Goal: Information Seeking & Learning: Check status

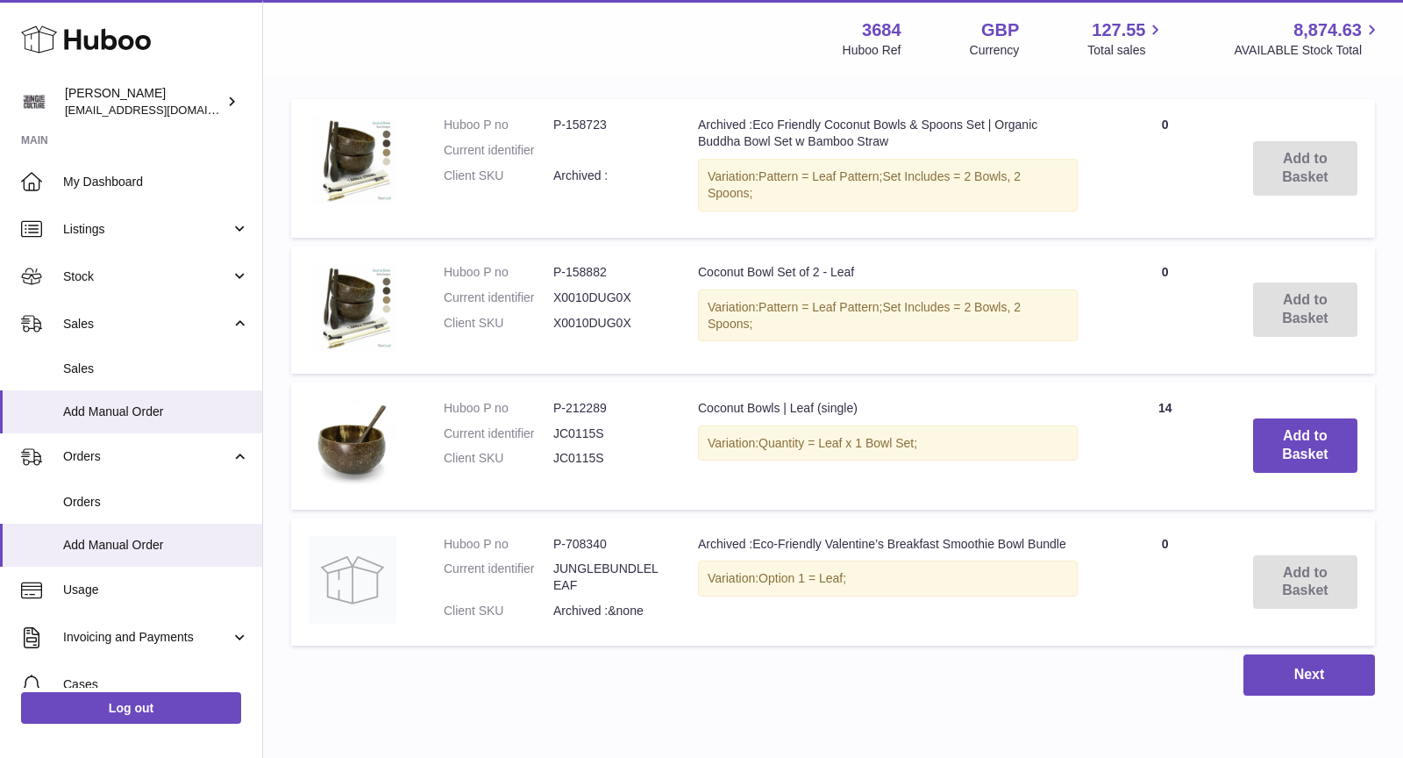
scroll to position [162, 0]
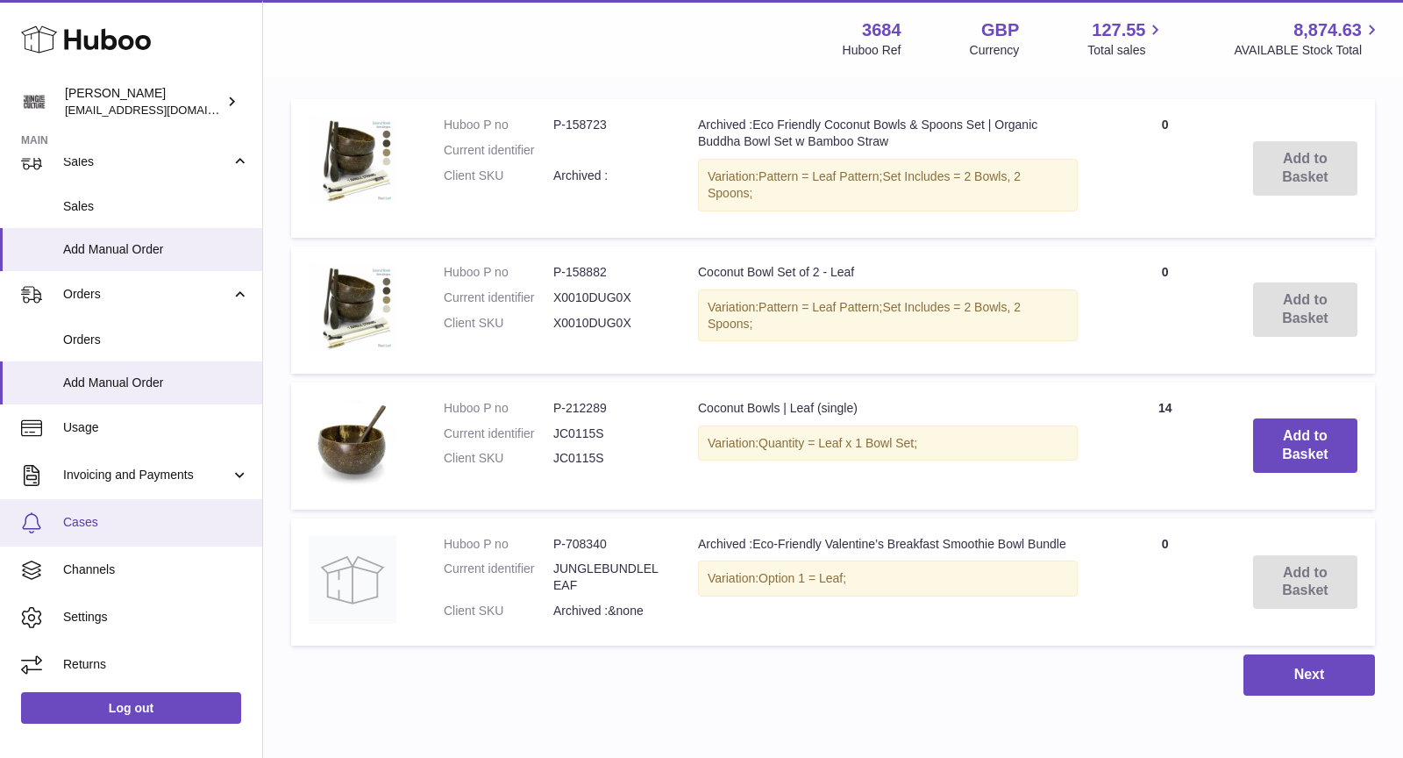
click at [99, 533] on link "Cases" at bounding box center [131, 522] width 262 height 47
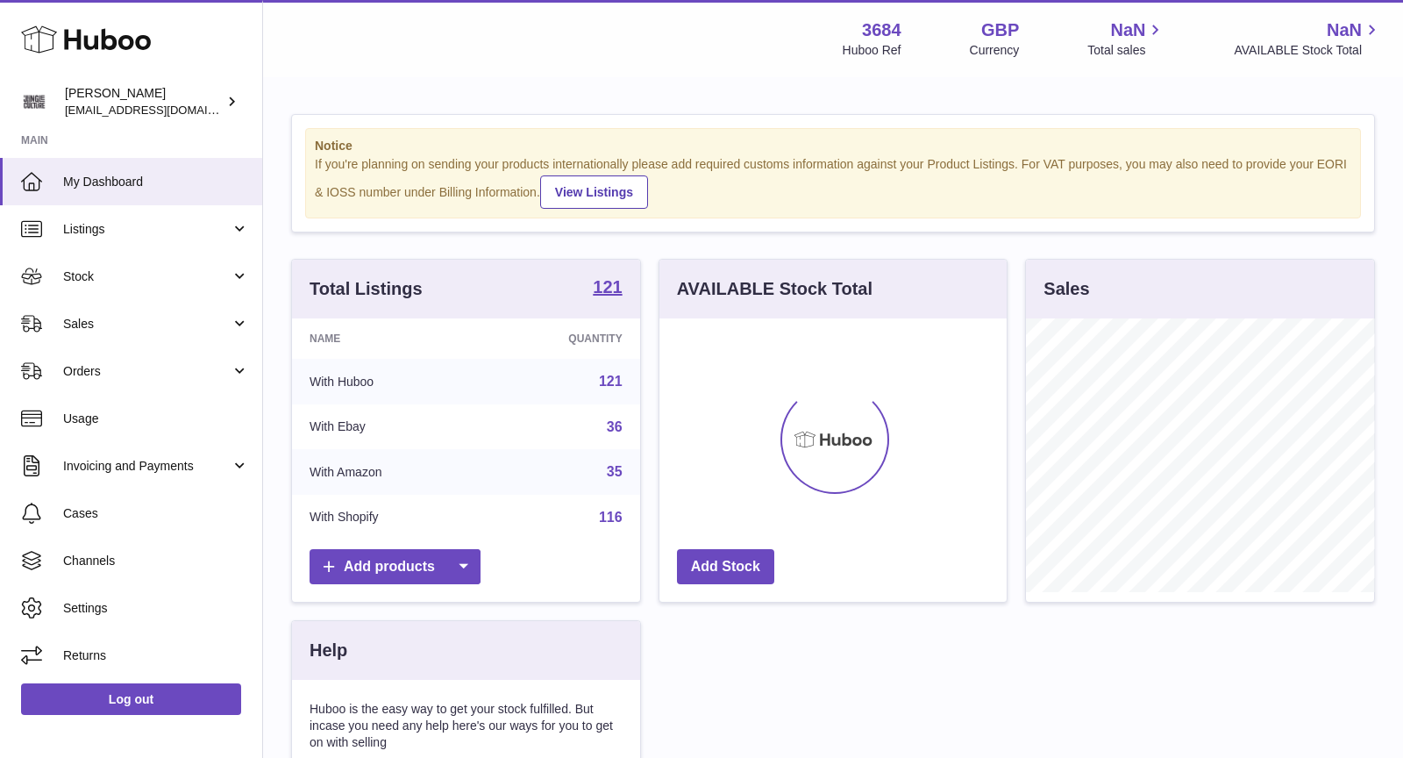
scroll to position [273, 348]
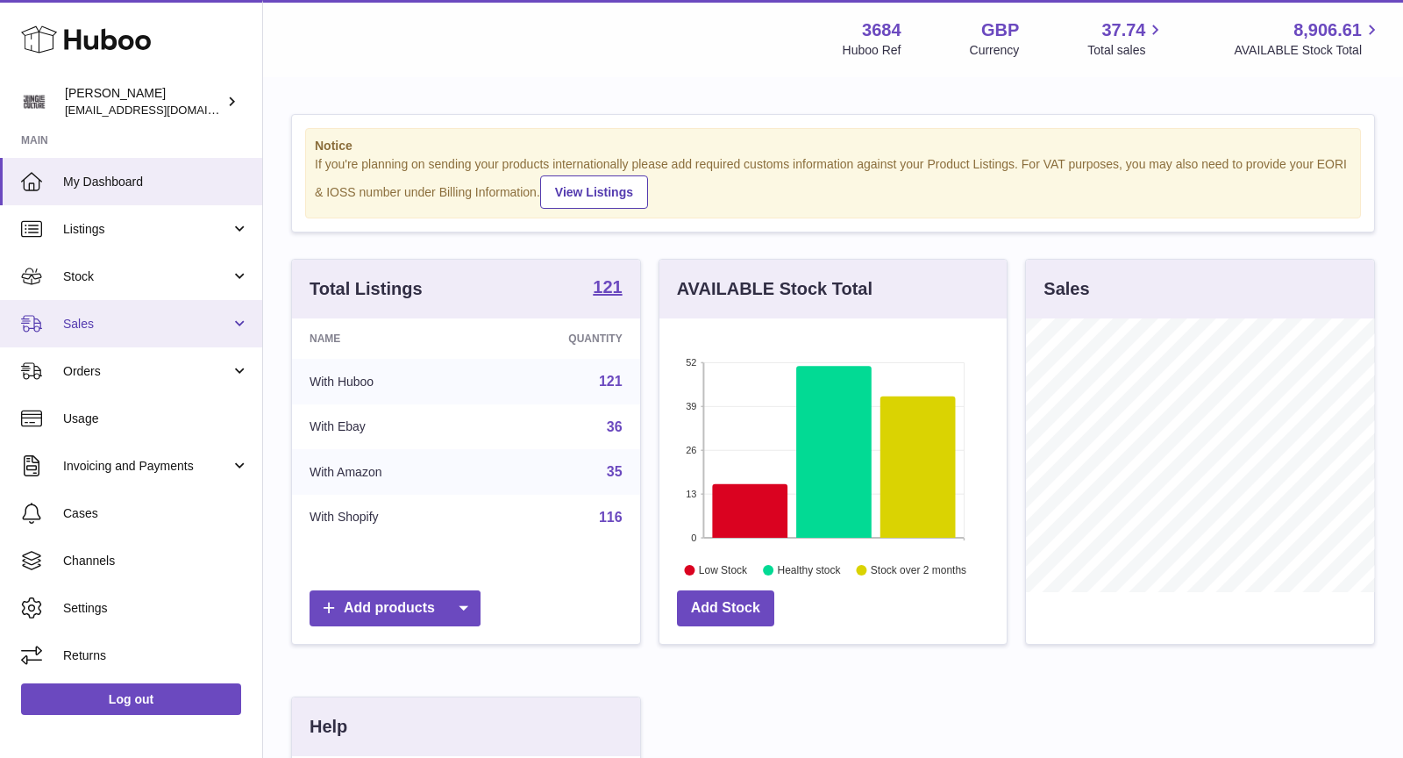
click at [104, 330] on span "Sales" at bounding box center [146, 324] width 167 height 17
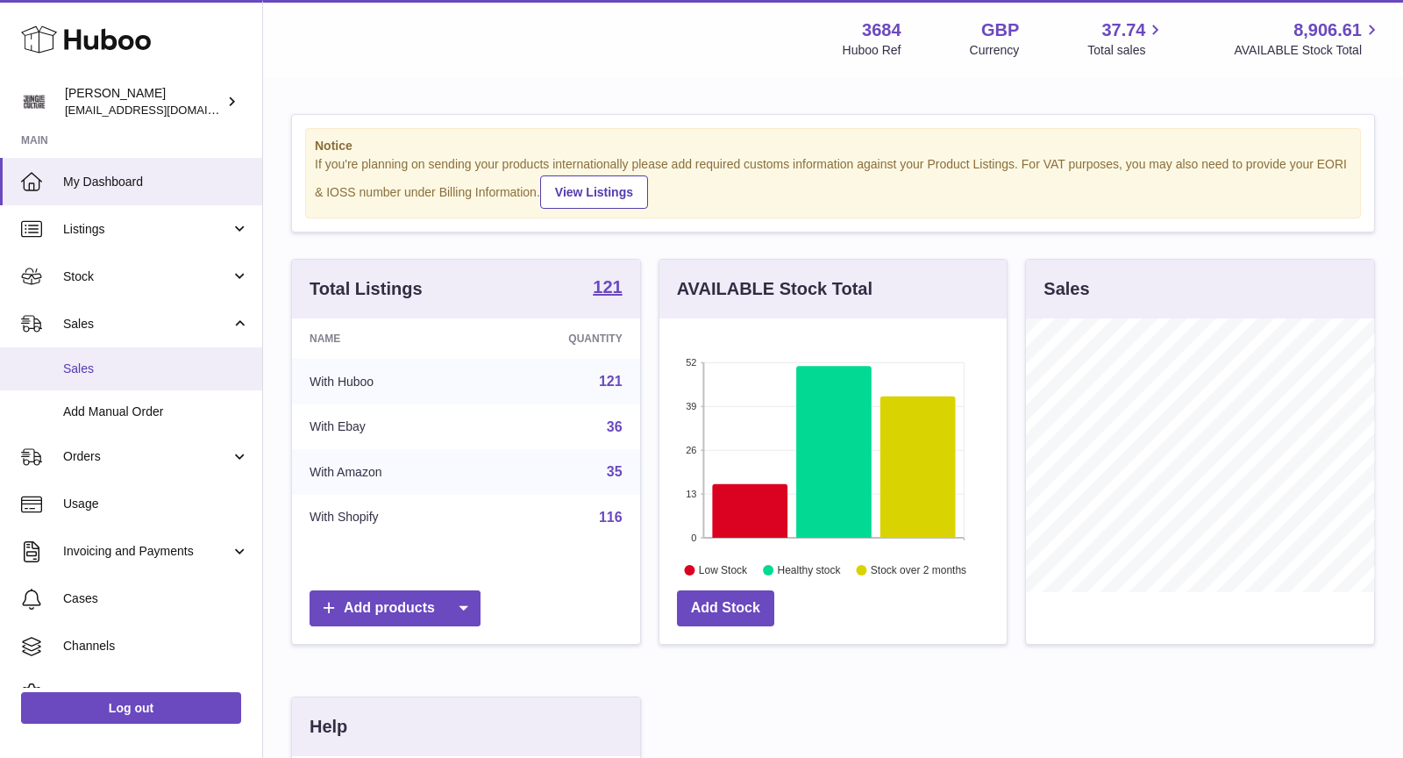
click at [126, 374] on span "Sales" at bounding box center [156, 368] width 186 height 17
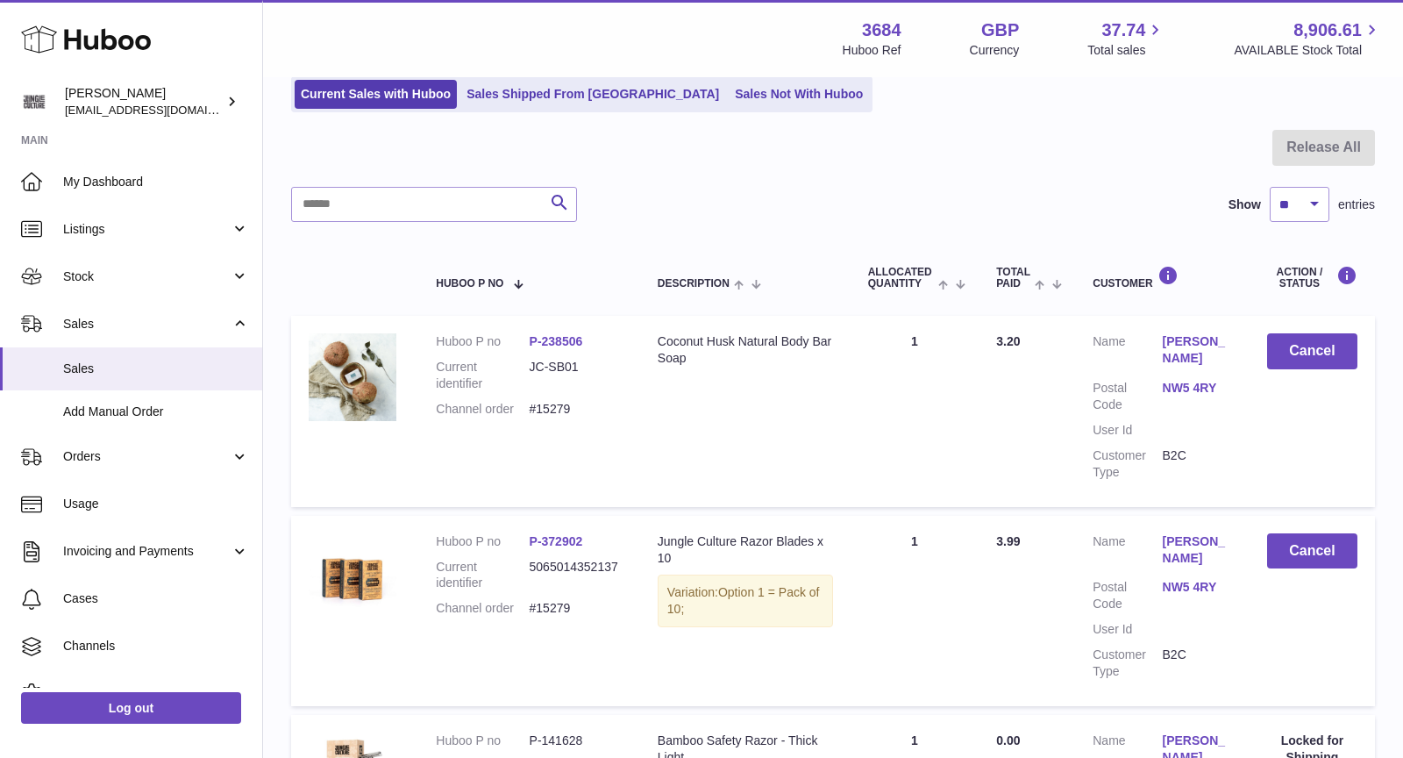
scroll to position [79, 0]
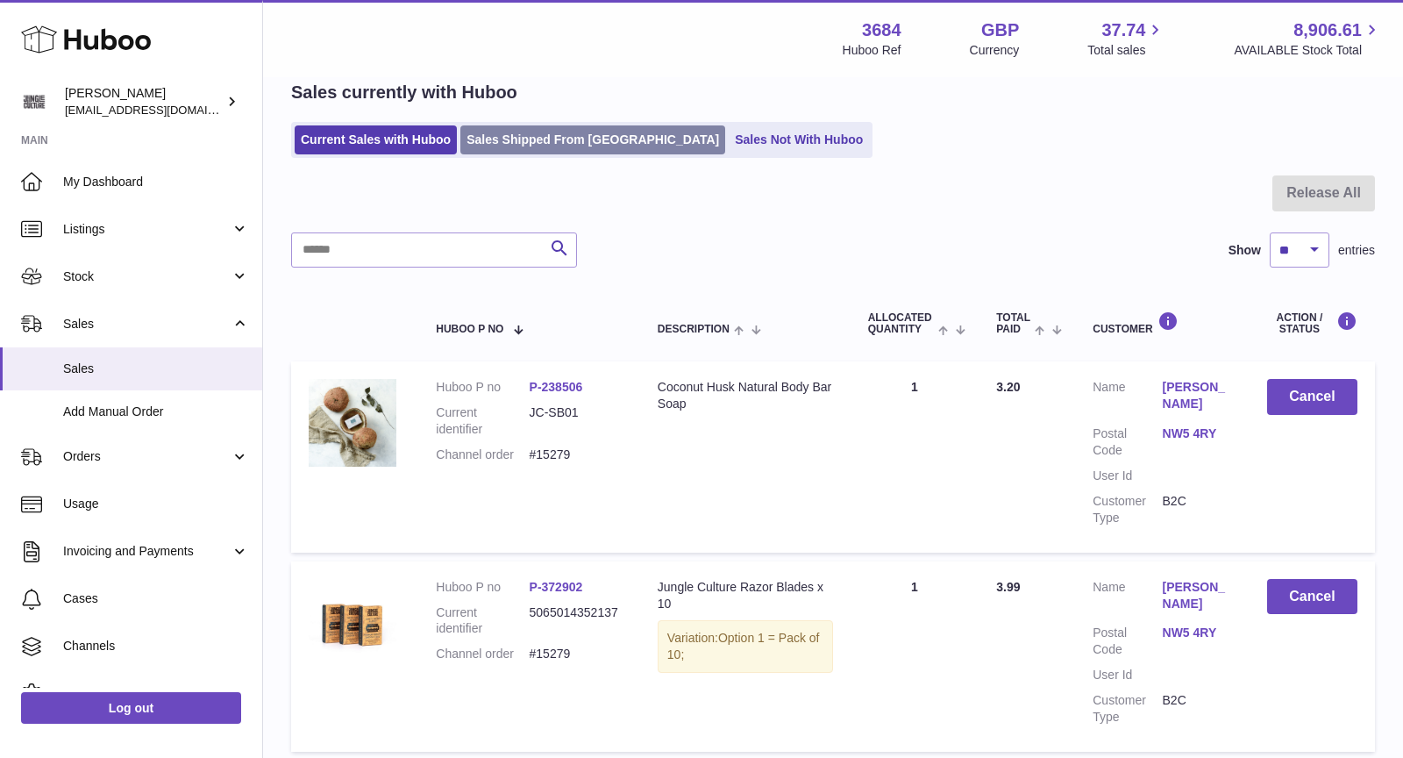
click at [590, 141] on link "Sales Shipped From [GEOGRAPHIC_DATA]" at bounding box center [592, 139] width 265 height 29
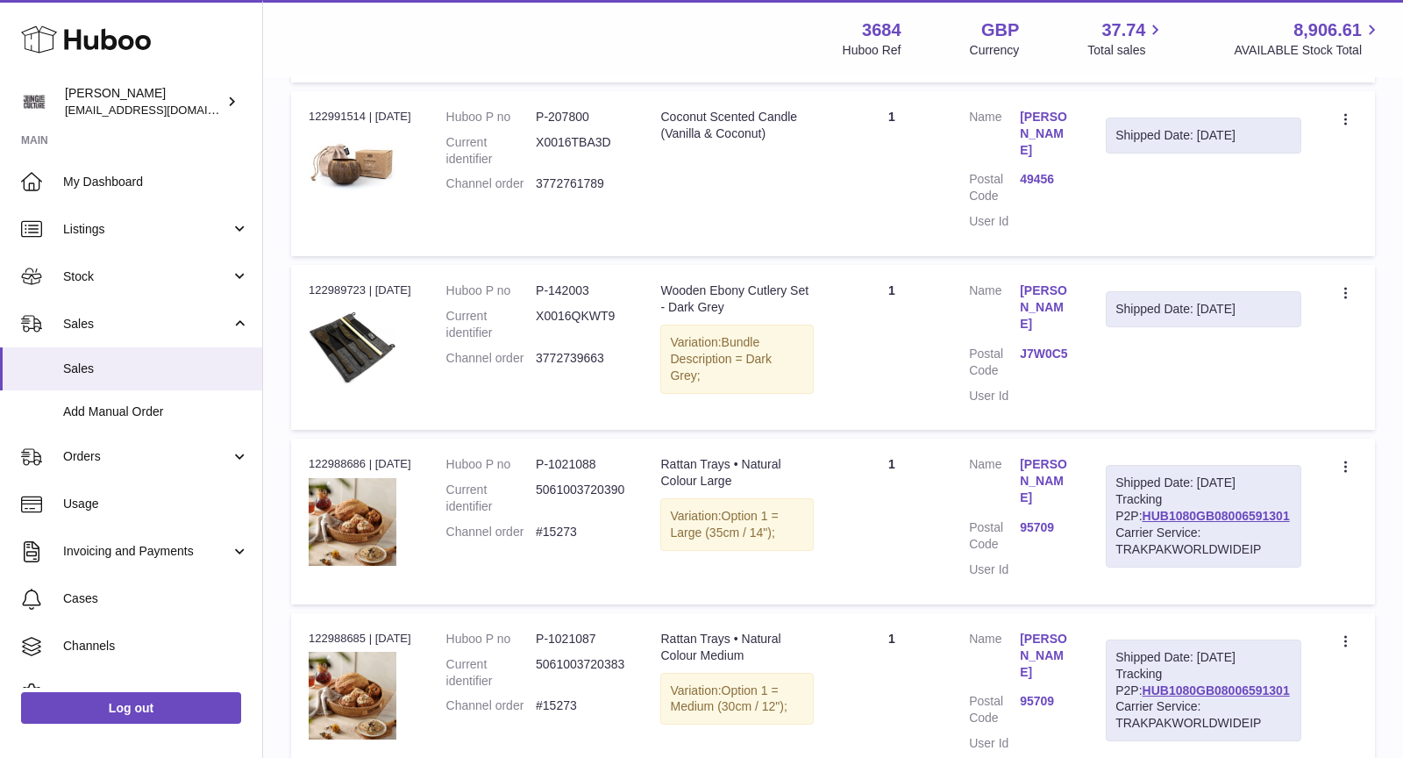
scroll to position [1605, 0]
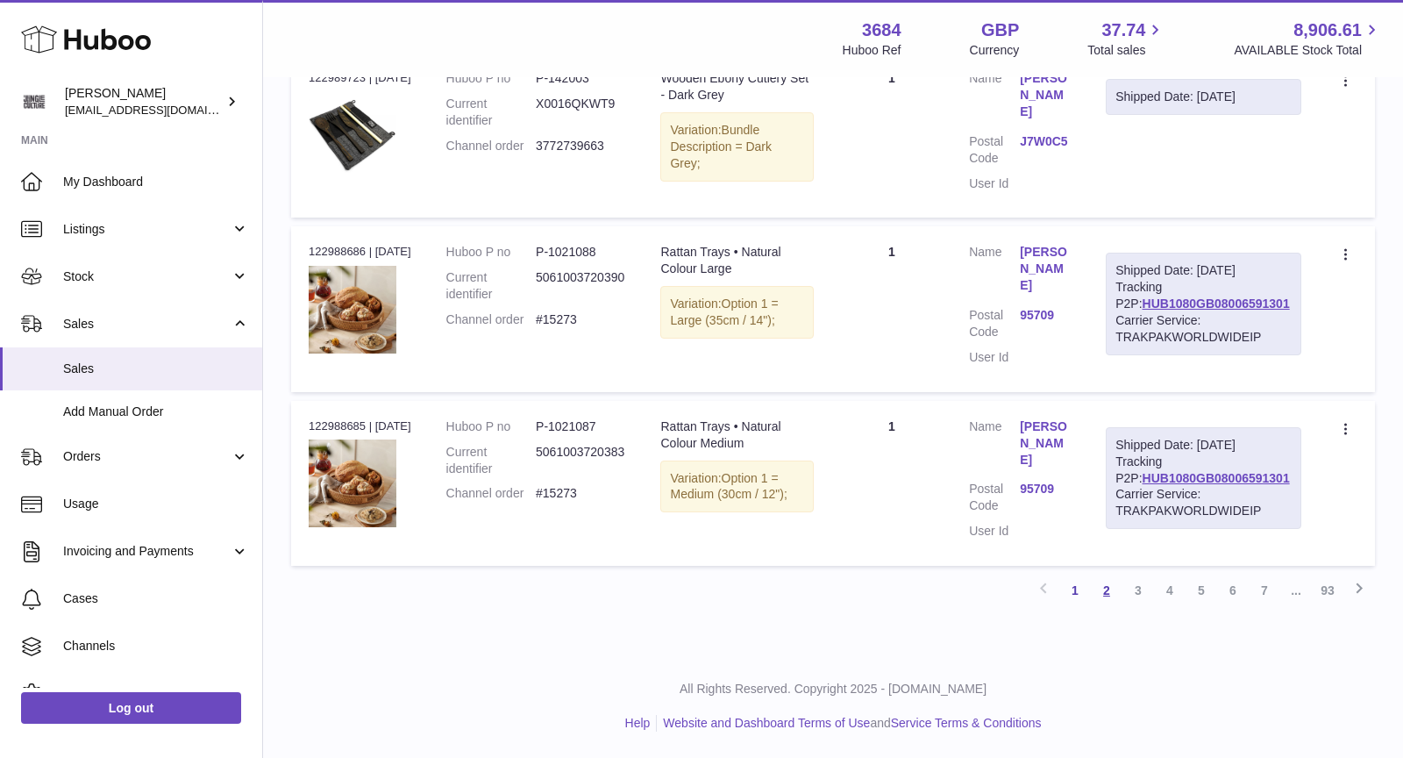
click at [1104, 592] on link "2" at bounding box center [1107, 590] width 32 height 32
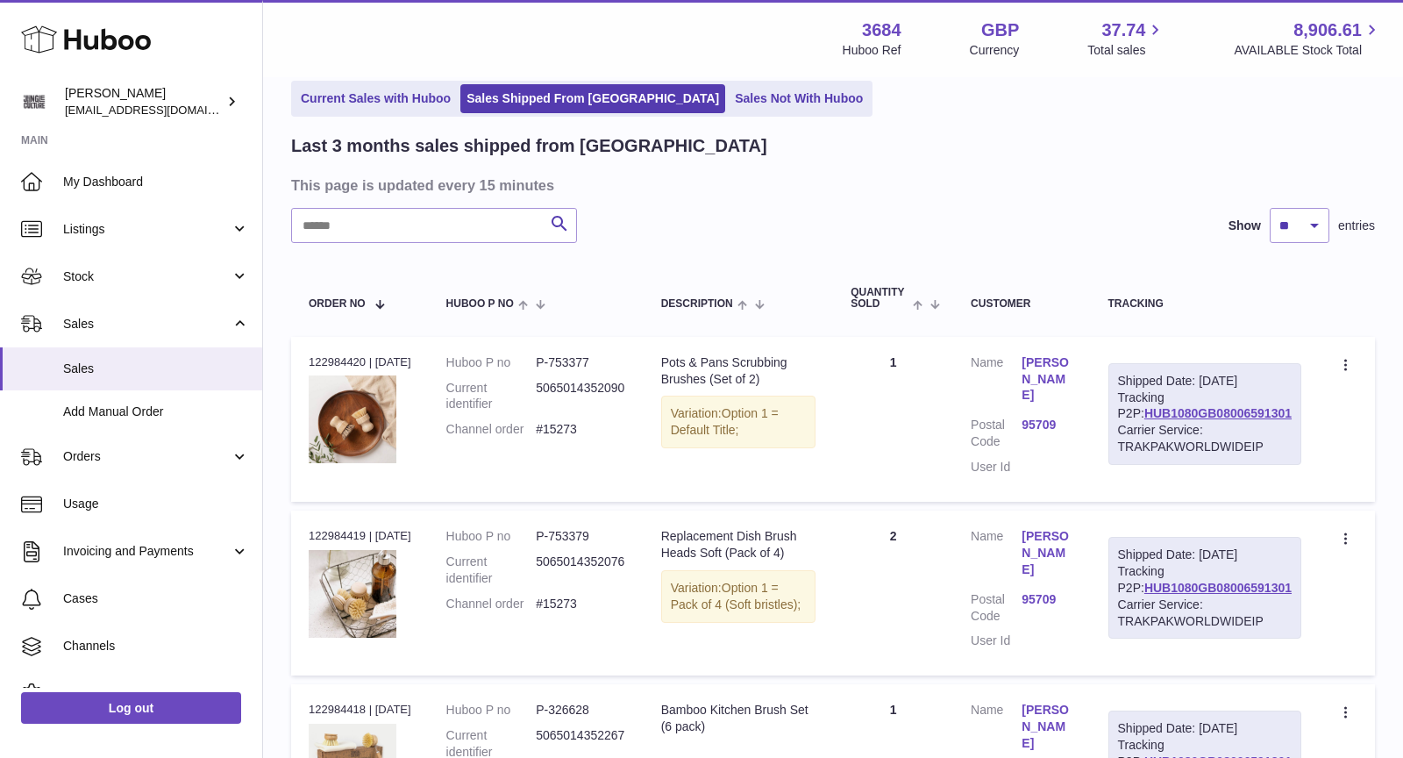
scroll to position [473, 0]
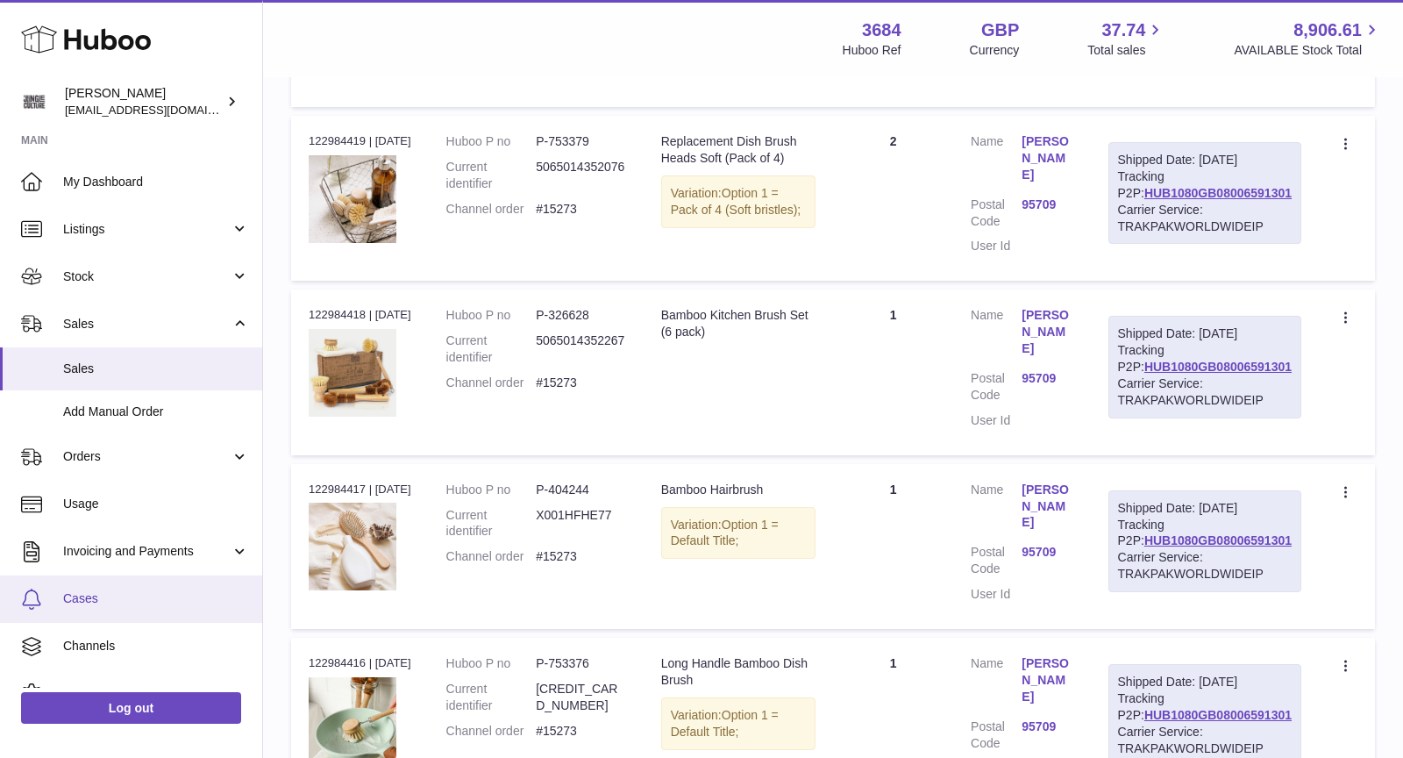
click at [125, 589] on link "Cases" at bounding box center [131, 598] width 262 height 47
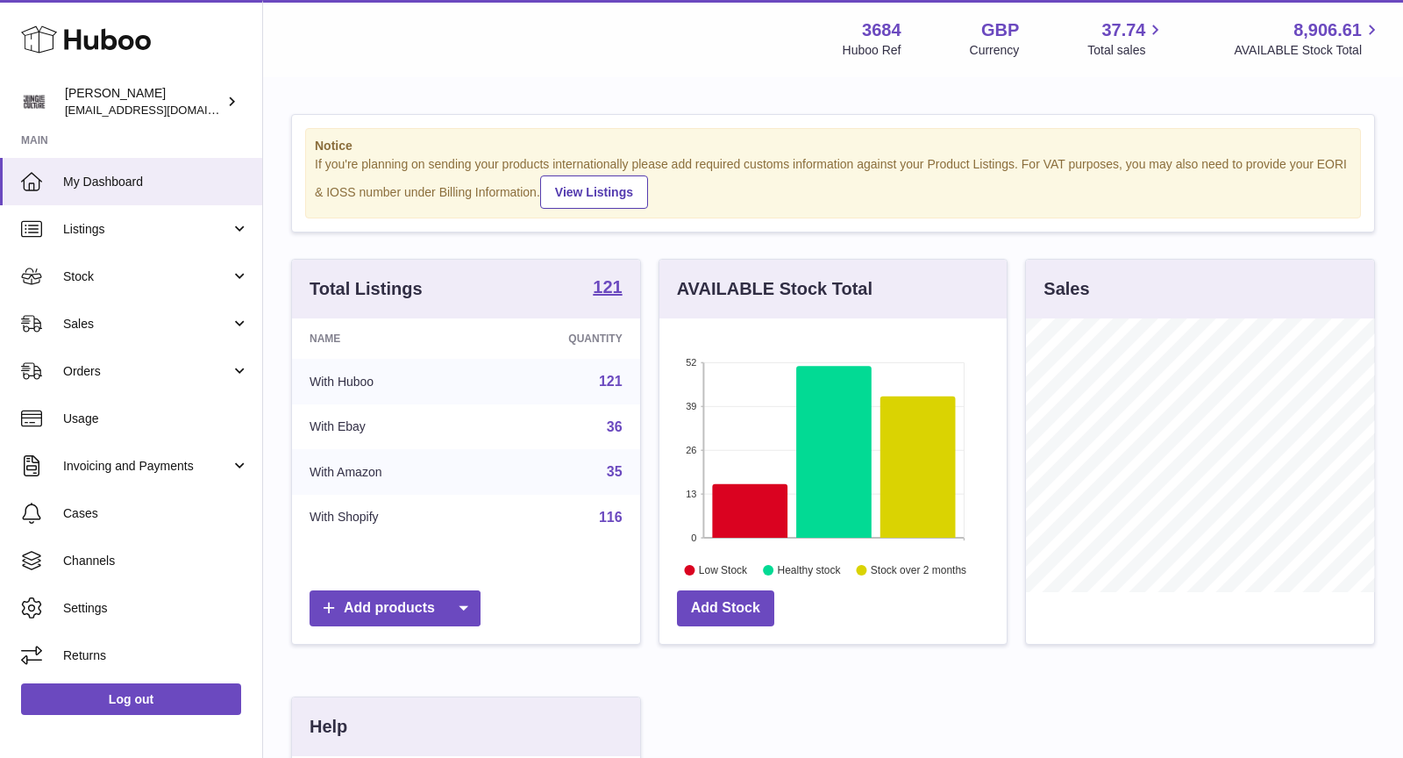
scroll to position [273, 348]
click at [146, 319] on span "Sales" at bounding box center [146, 324] width 167 height 17
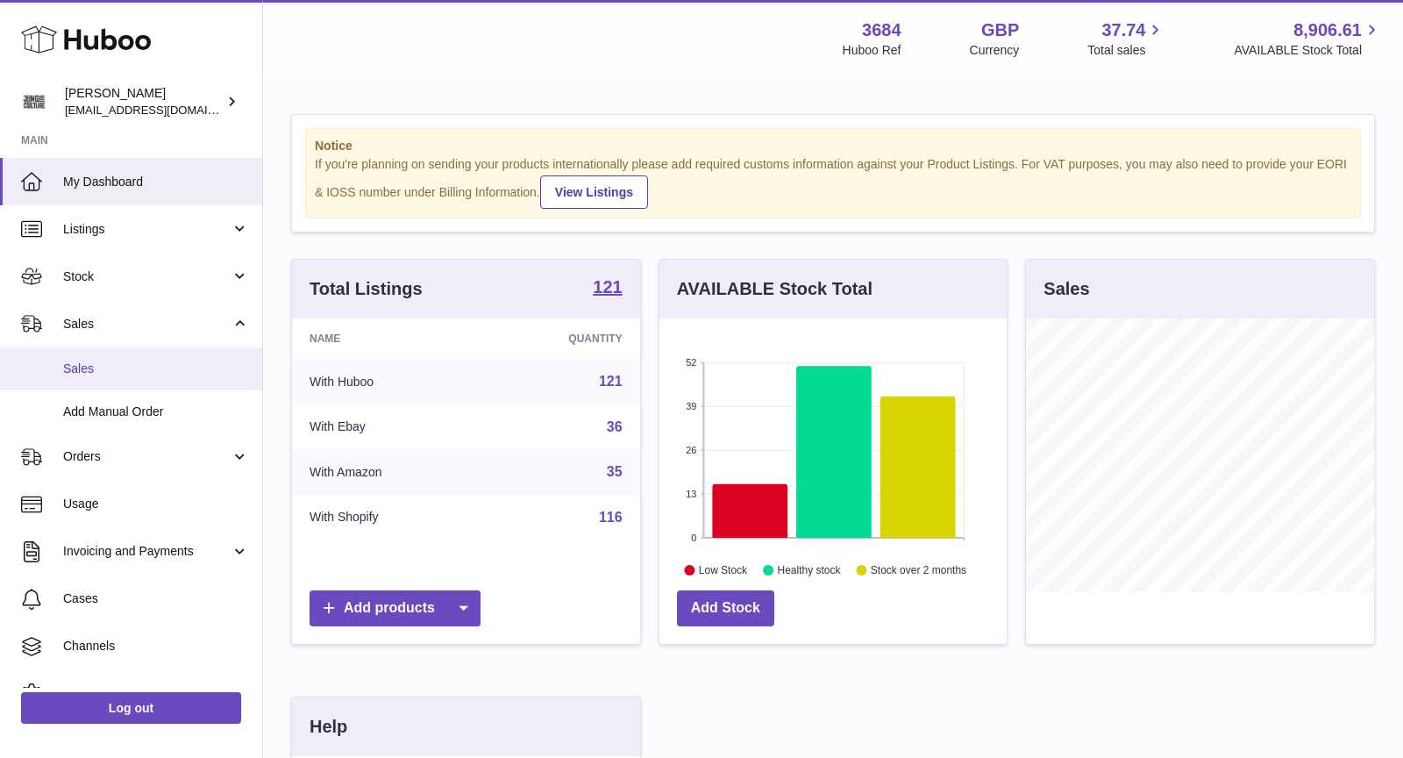
click at [146, 360] on span "Sales" at bounding box center [156, 368] width 186 height 17
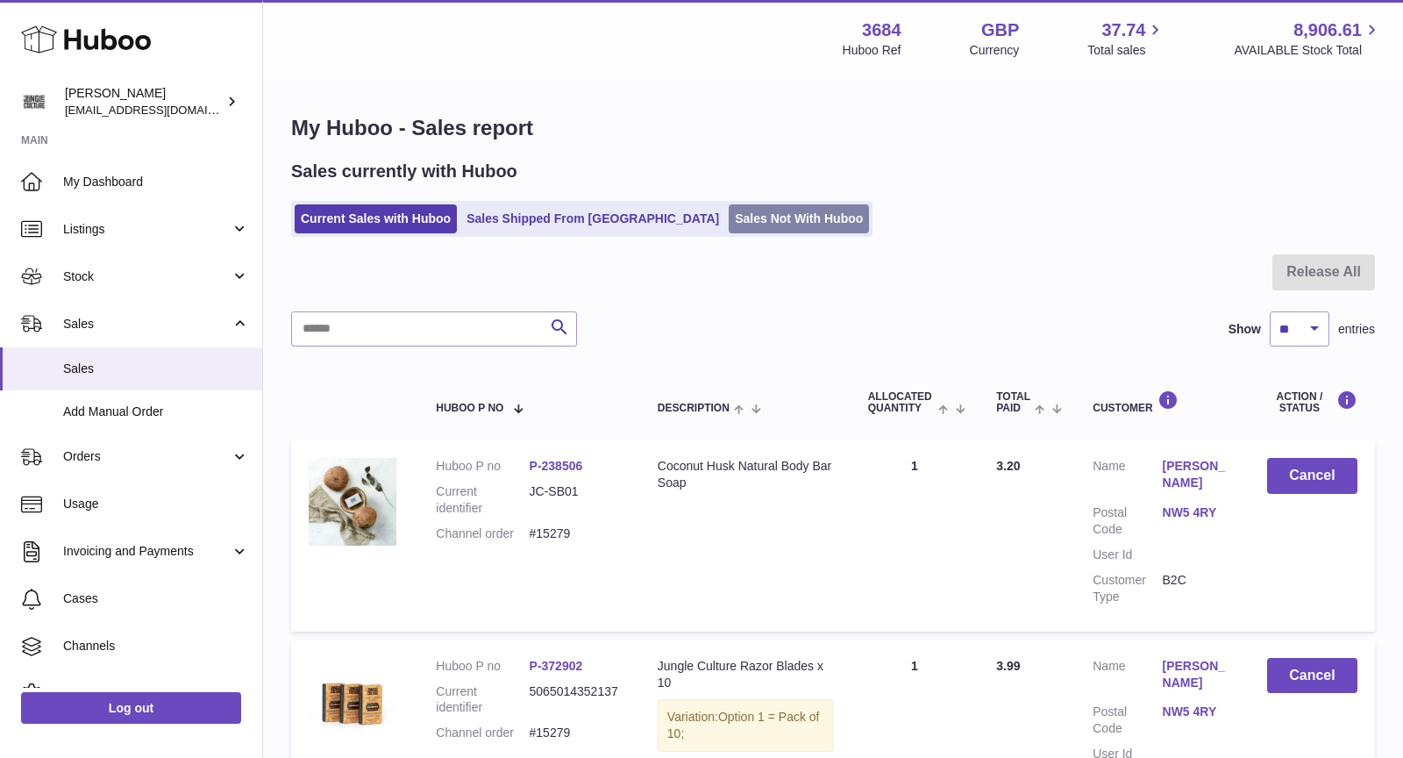
click at [729, 210] on link "Sales Not With Huboo" at bounding box center [799, 218] width 140 height 29
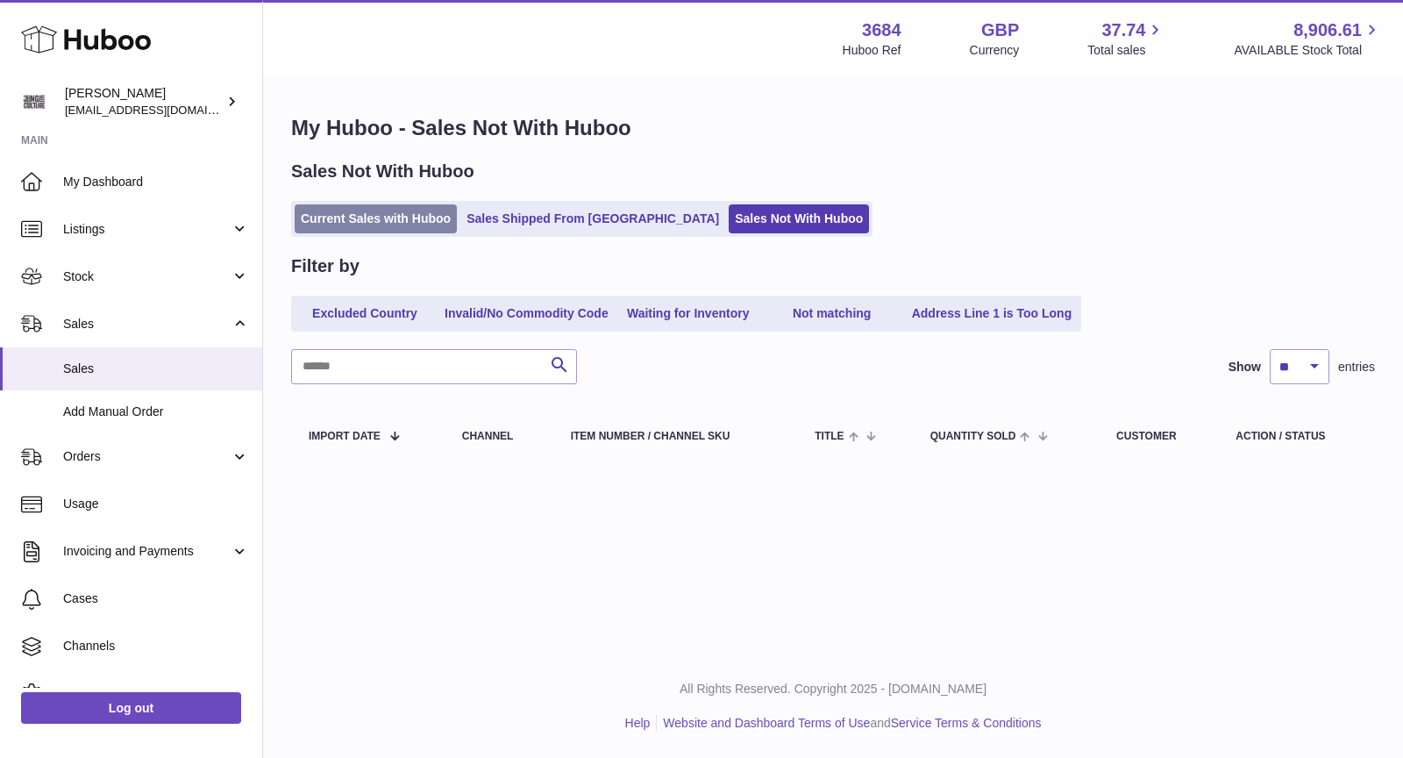
click at [407, 215] on link "Current Sales with Huboo" at bounding box center [376, 218] width 162 height 29
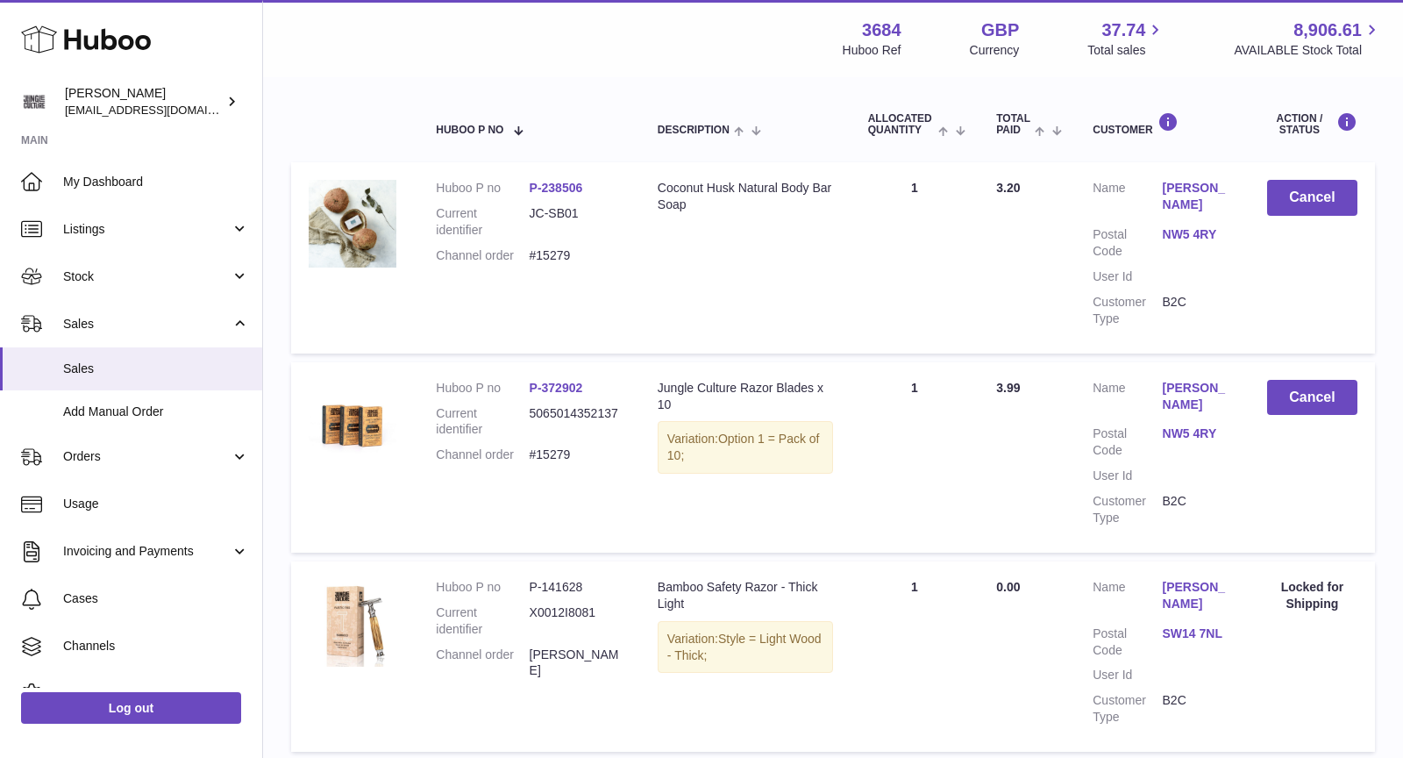
scroll to position [282, 0]
